Goal: Information Seeking & Learning: Learn about a topic

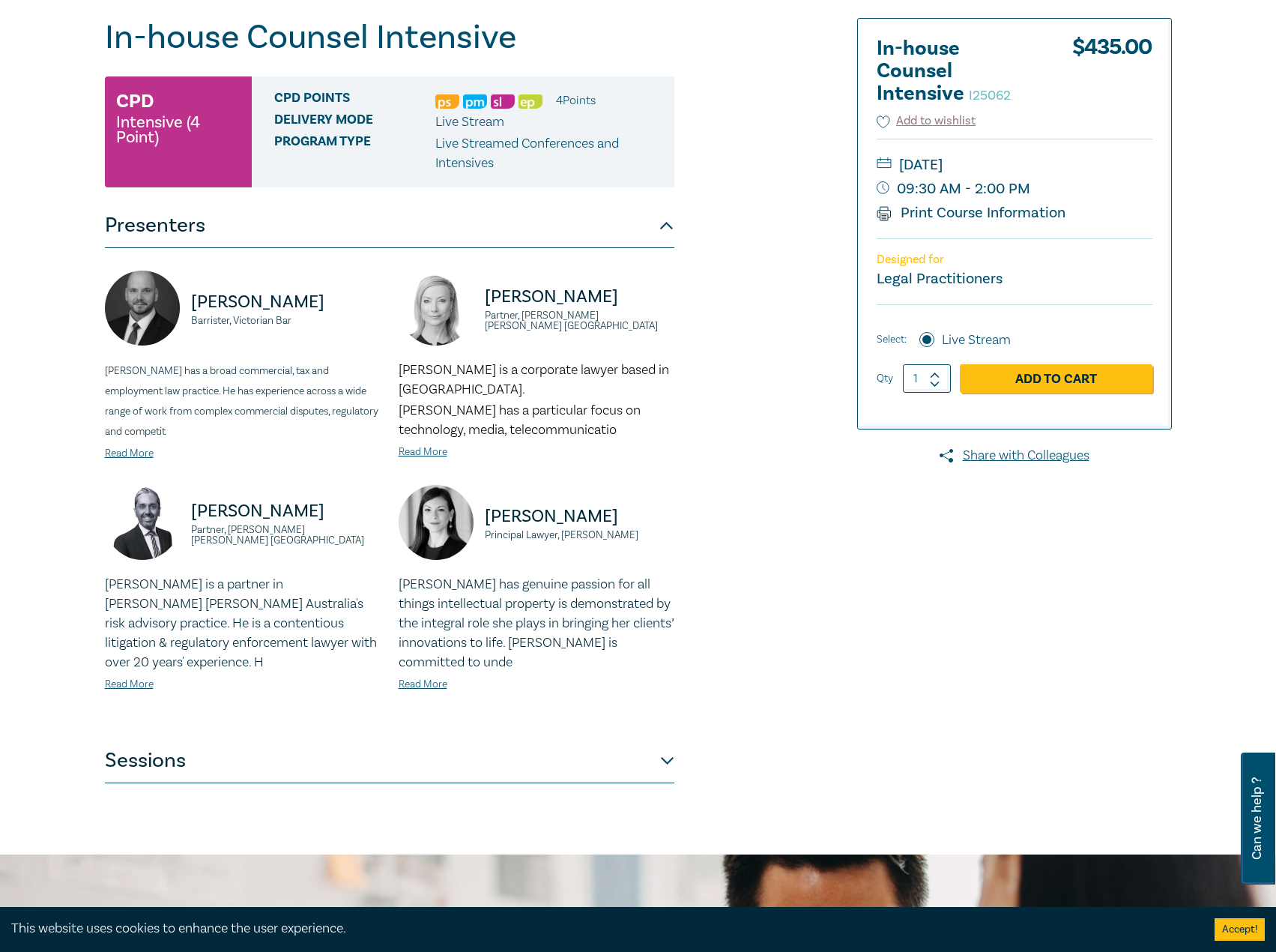
scroll to position [75, 0]
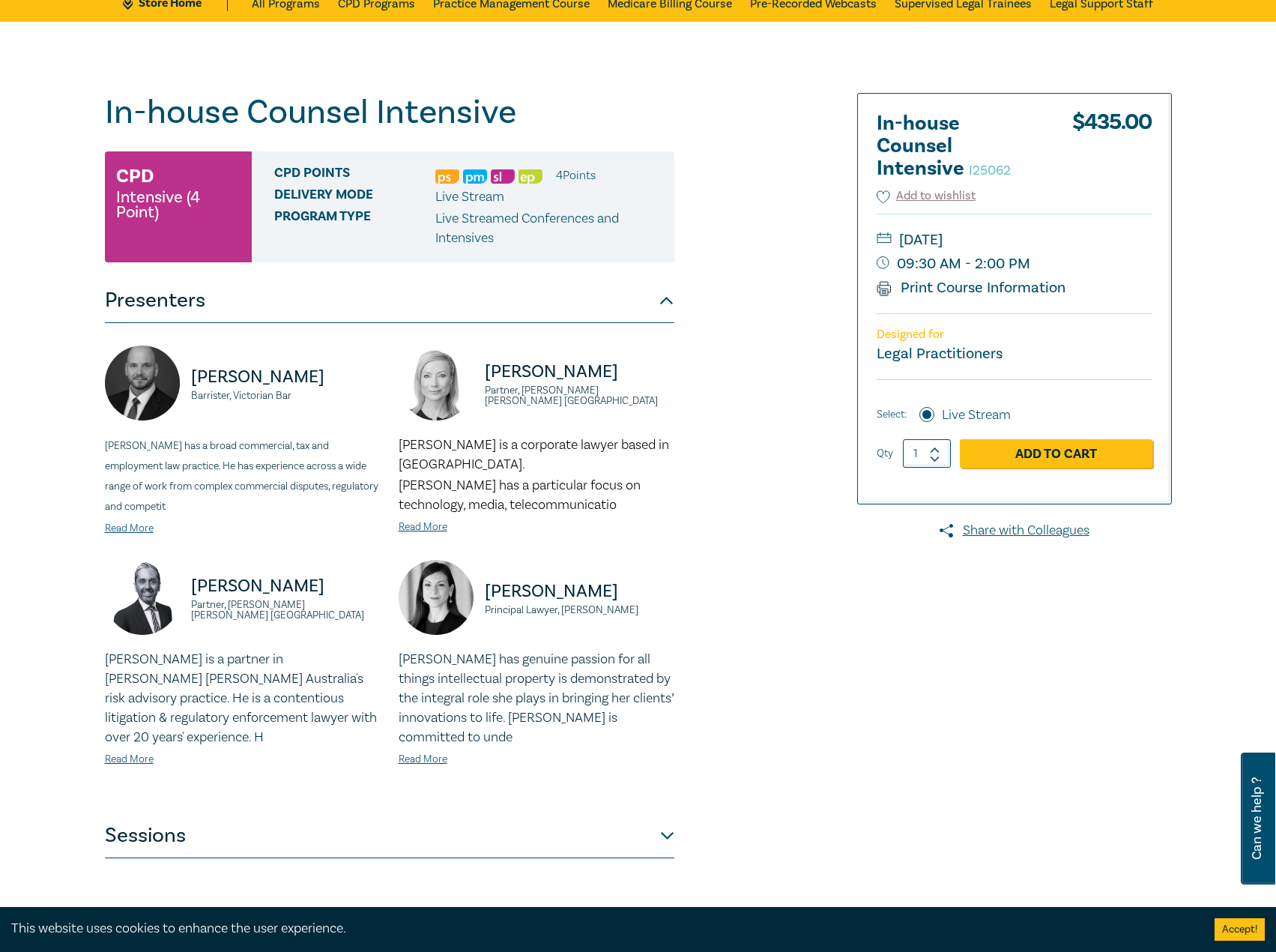
click at [177, 9] on link "Store Home" at bounding box center [175, 3] width 104 height 17
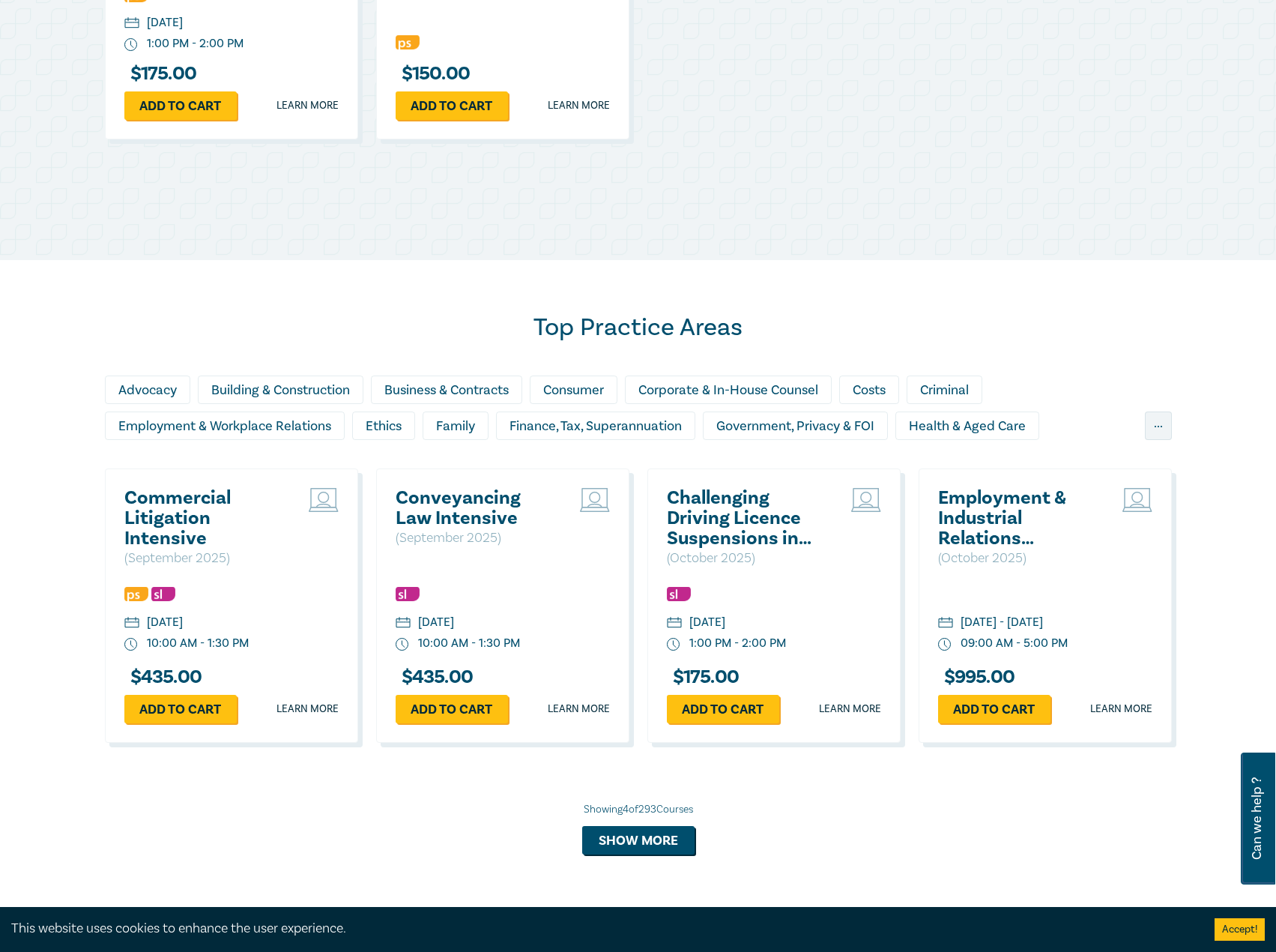
click at [187, 511] on h2 "Commercial Litigation Intensive" at bounding box center [205, 517] width 161 height 60
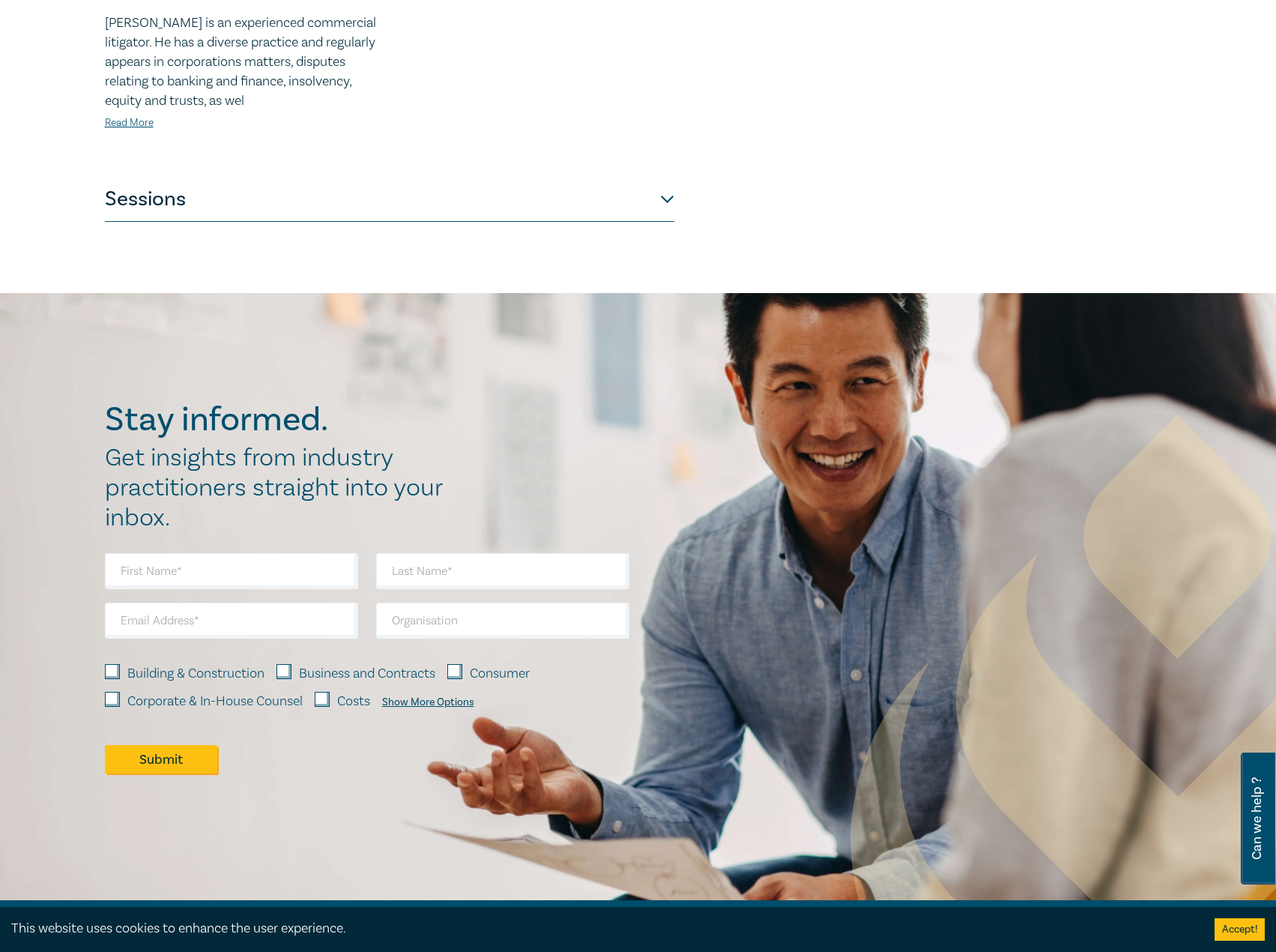
scroll to position [825, 0]
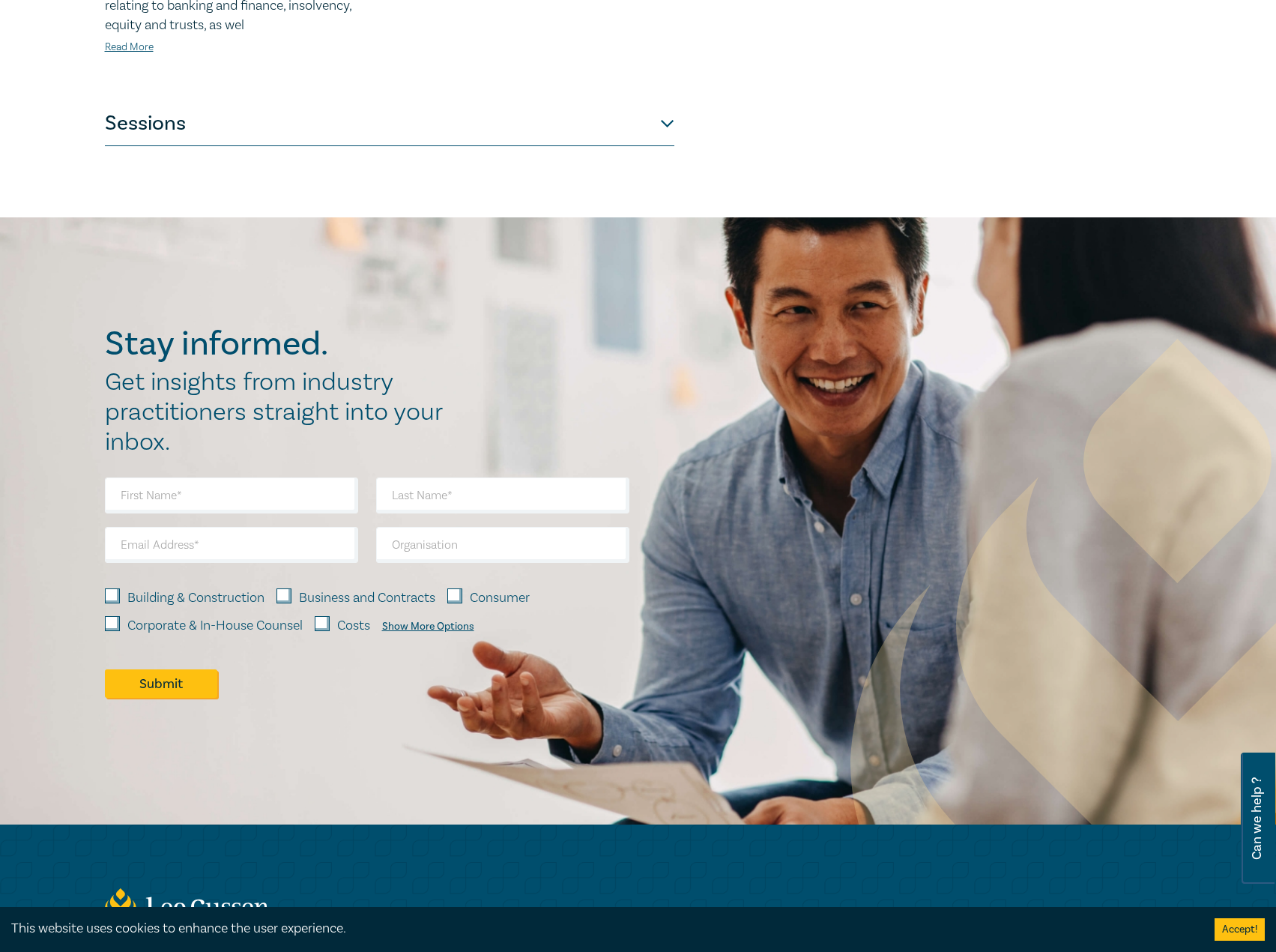
click at [543, 117] on button "Sessions" at bounding box center [390, 124] width 570 height 45
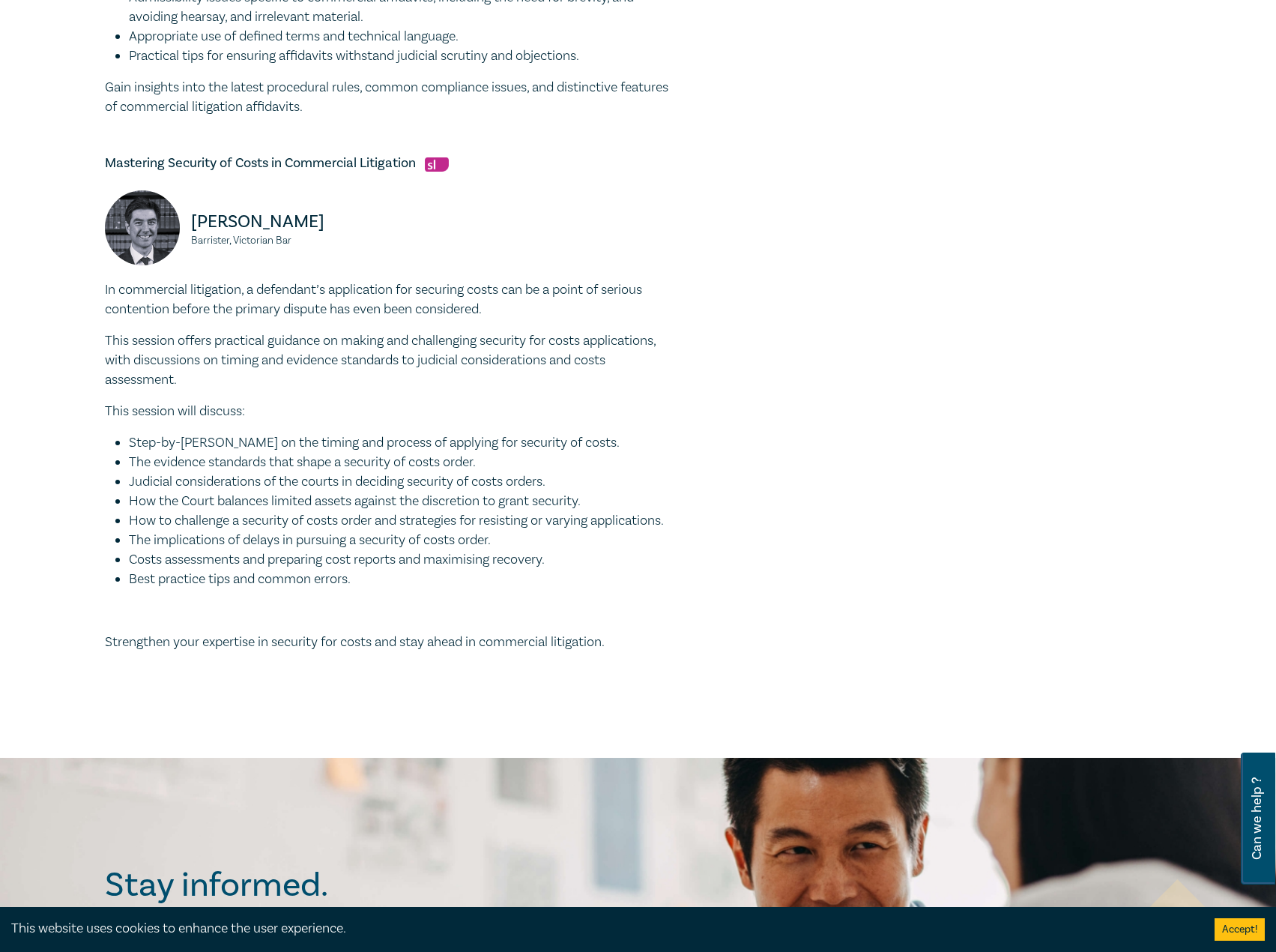
scroll to position [1274, 0]
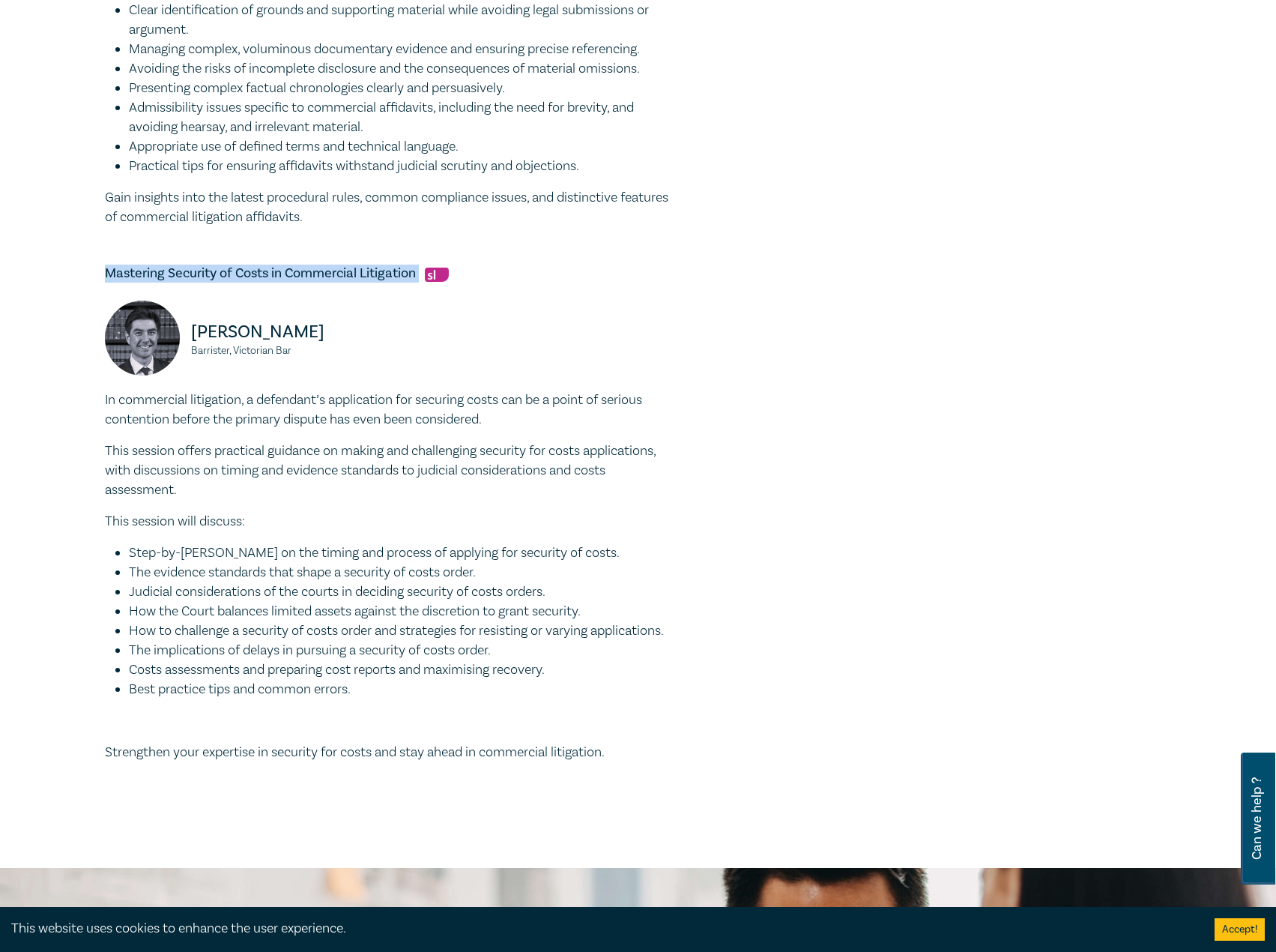
drag, startPoint x: 423, startPoint y: 272, endPoint x: 75, endPoint y: 268, distance: 348.0
copy h5 "Mastering Security of Costs in Commercial Litigation"
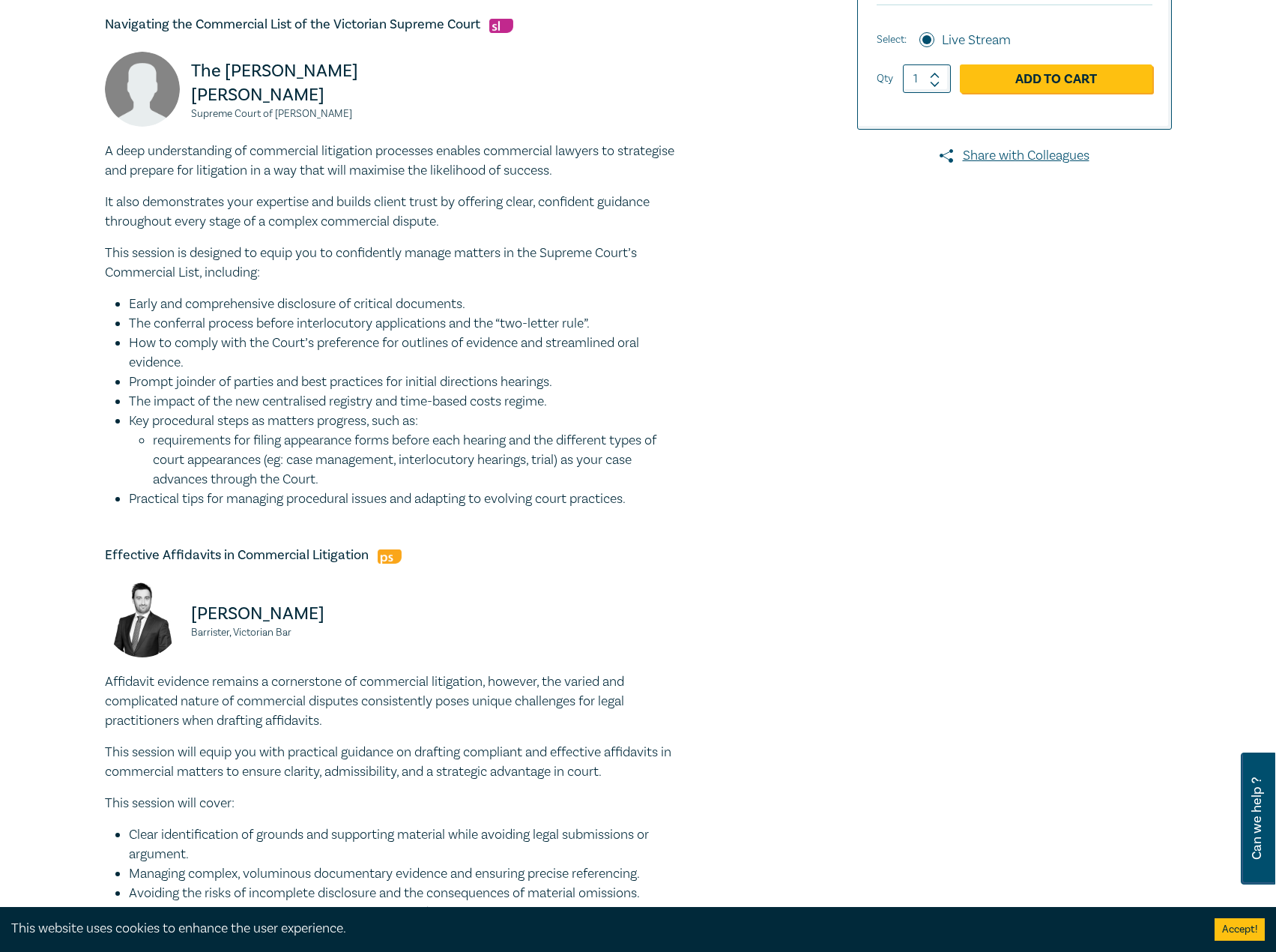
scroll to position [375, 0]
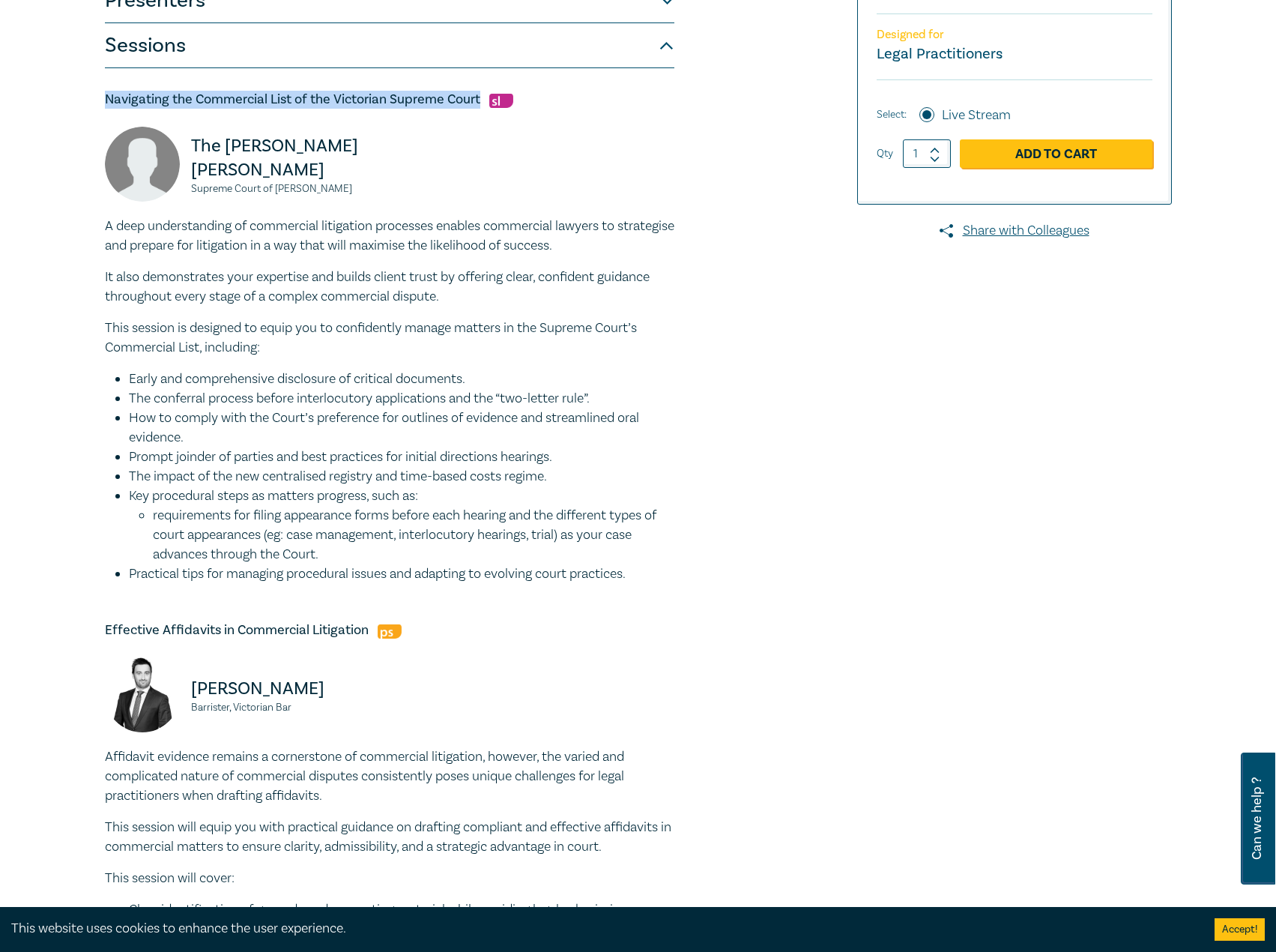
drag, startPoint x: 480, startPoint y: 97, endPoint x: 102, endPoint y: 99, distance: 378.0
click at [102, 99] on div "Commercial Litigation Intensive I25051 CPD Intensive (3 Point) CPD Points 3 Poi…" at bounding box center [457, 744] width 723 height 1903
copy h5 "Navigating the Commercial List of the Victorian Supreme Court"
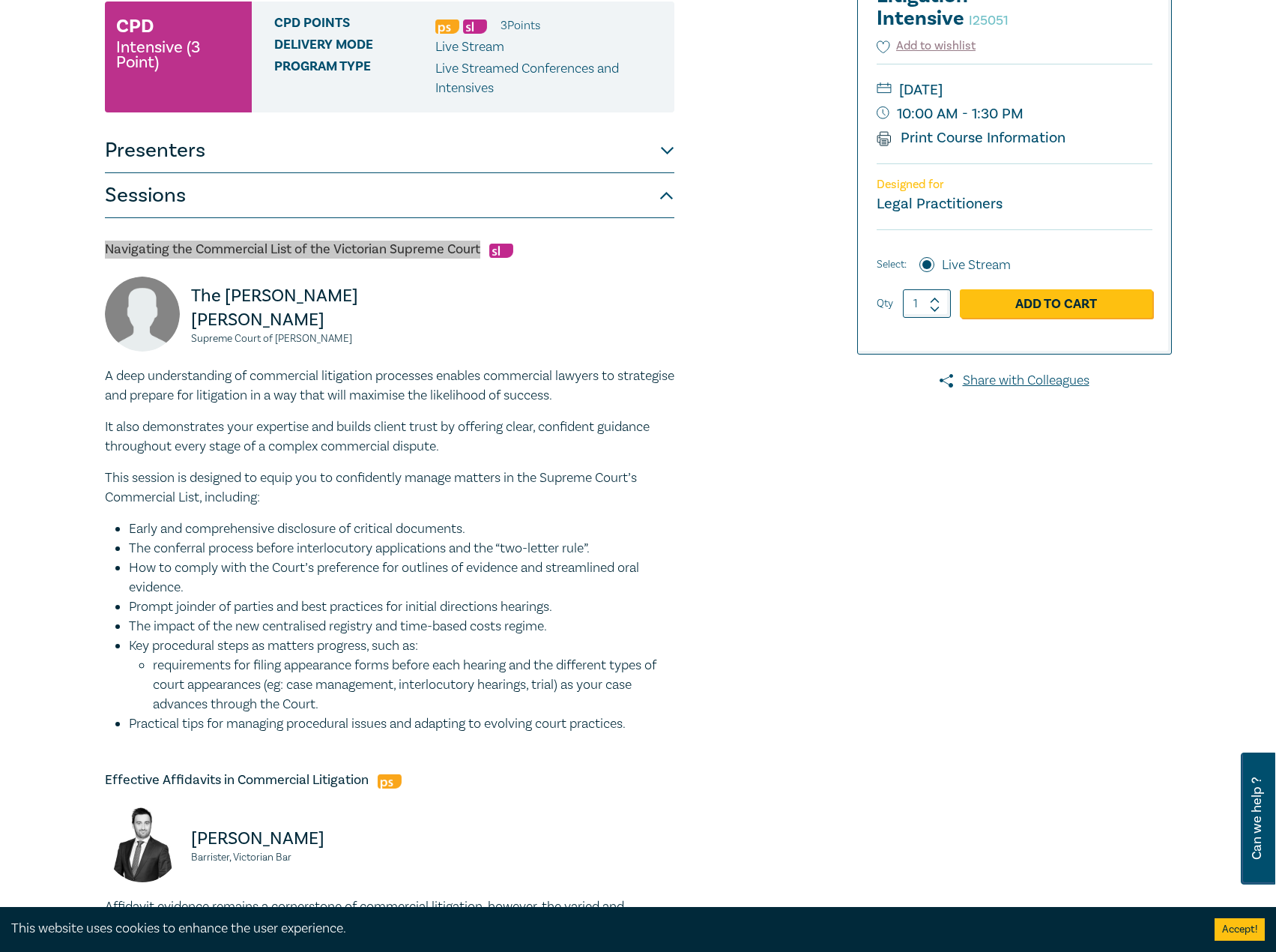
scroll to position [0, 0]
